Goal: Information Seeking & Learning: Learn about a topic

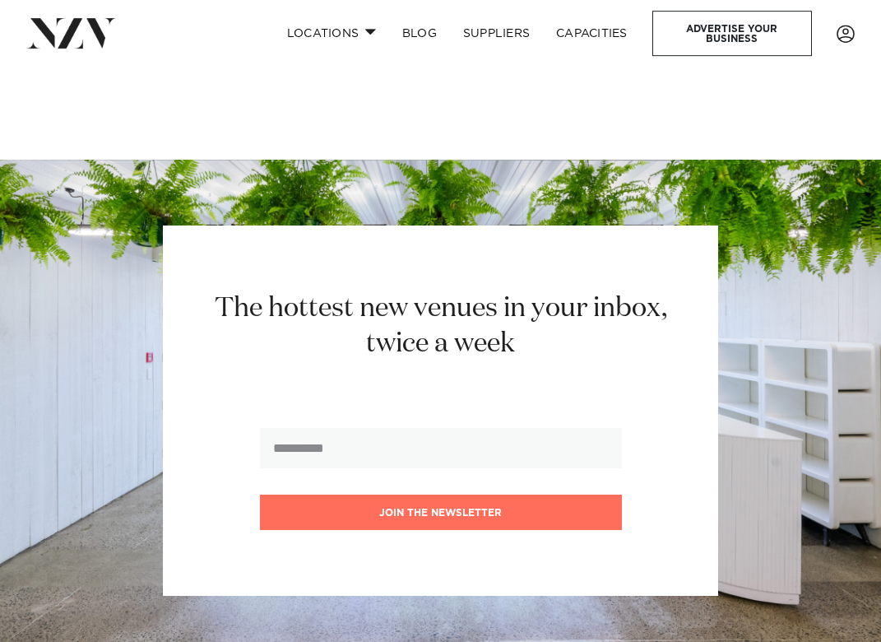
scroll to position [755, 0]
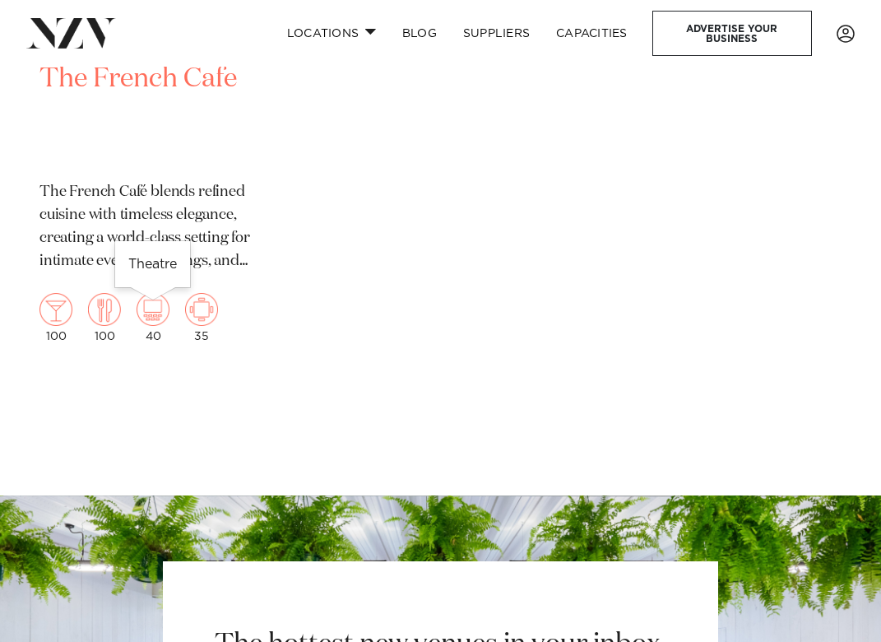
click at [158, 314] on img at bounding box center [153, 309] width 33 height 33
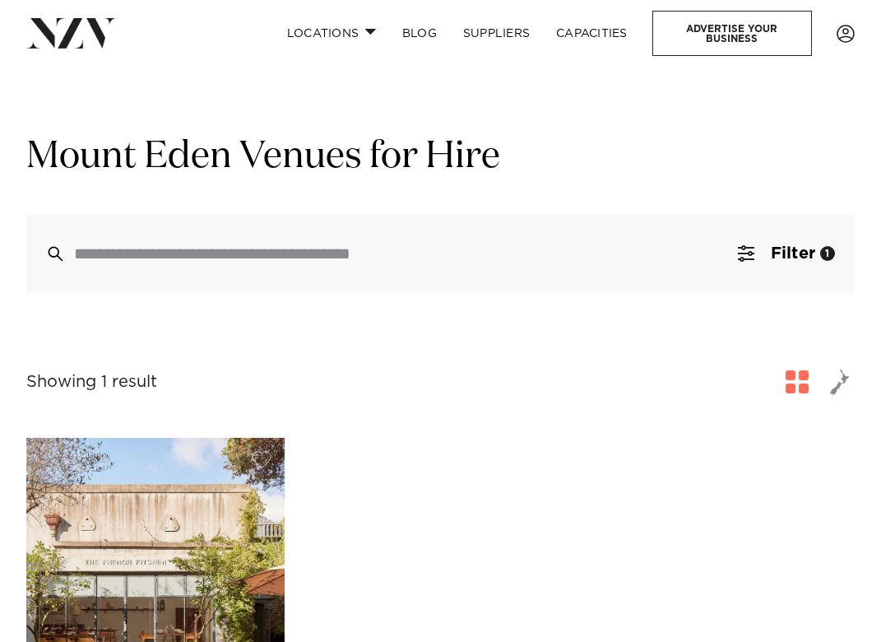
scroll to position [755, 0]
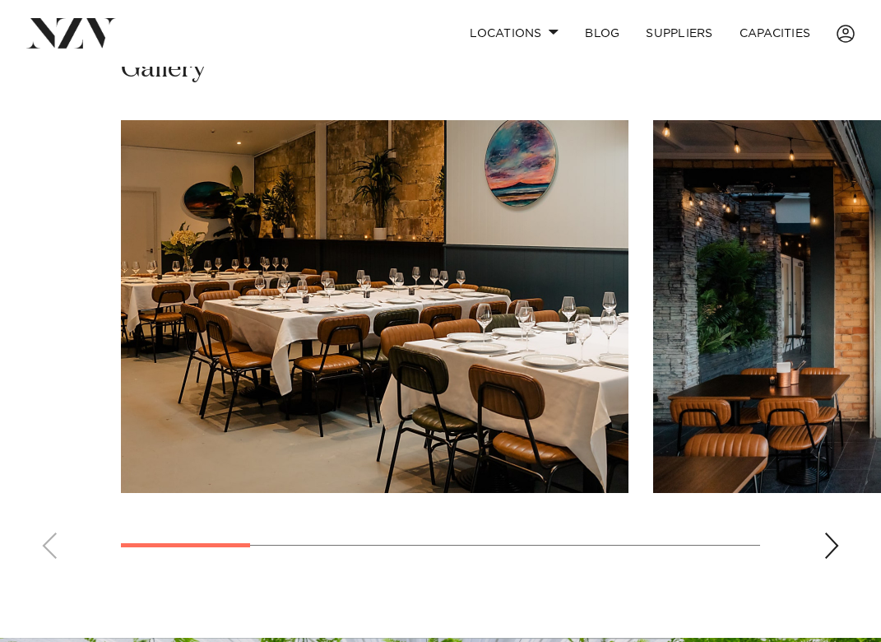
scroll to position [1594, 0]
